Goal: Task Accomplishment & Management: Use online tool/utility

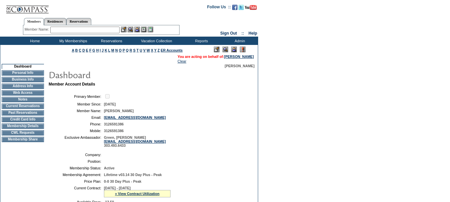
click at [23, 109] on td "Current Reservations" at bounding box center [23, 106] width 42 height 5
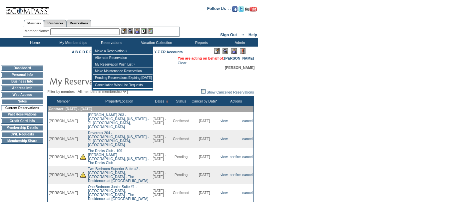
click at [98, 31] on input "text" at bounding box center [84, 31] width 69 height 7
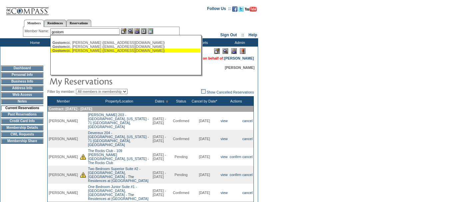
click at [94, 51] on div "Gostom ski, [PERSON_NAME] ([EMAIL_ADDRESS][DOMAIN_NAME])" at bounding box center [125, 51] width 147 height 4
type input "[PERSON_NAME] ([EMAIL_ADDRESS][DOMAIN_NAME])"
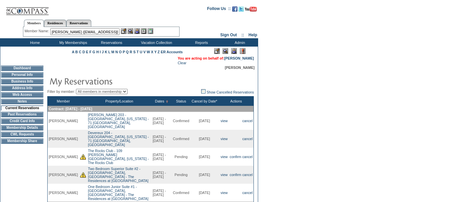
click at [139, 30] on img at bounding box center [137, 31] width 6 height 6
click at [131, 32] on img at bounding box center [131, 31] width 6 height 6
